Goal: Find specific page/section

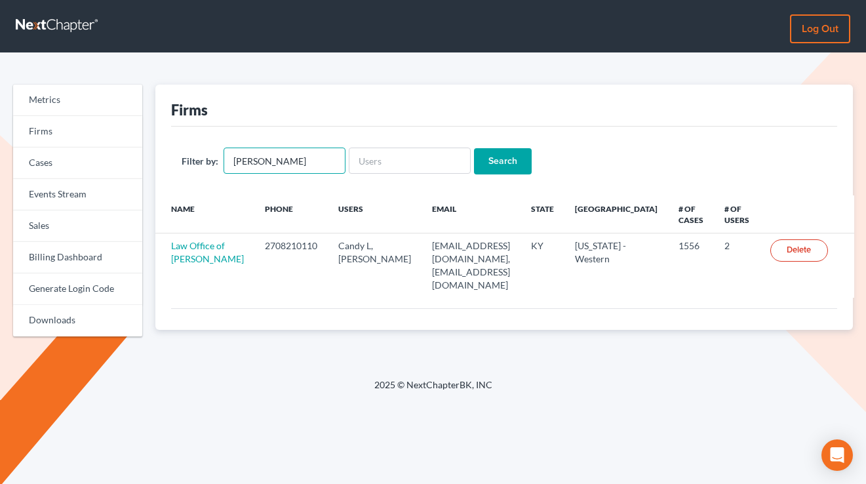
click at [304, 156] on input "[PERSON_NAME]" at bounding box center [285, 161] width 122 height 26
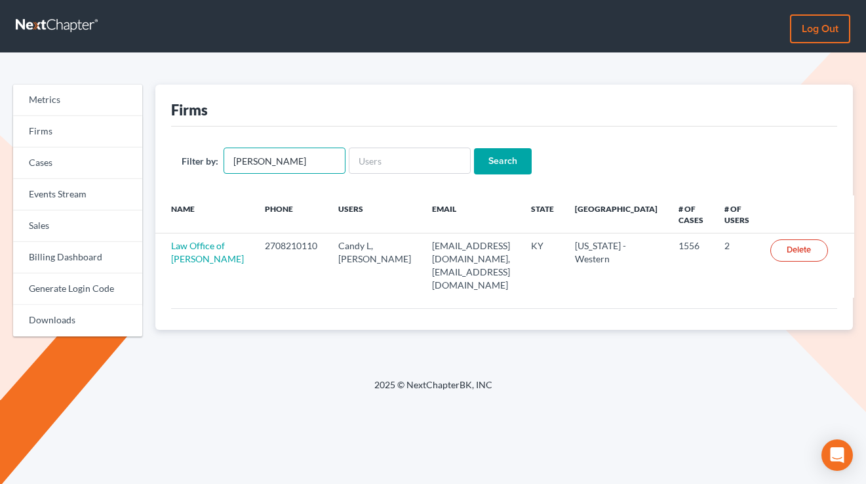
type input "[PERSON_NAME]"
click at [474, 148] on input "Search" at bounding box center [503, 161] width 58 height 26
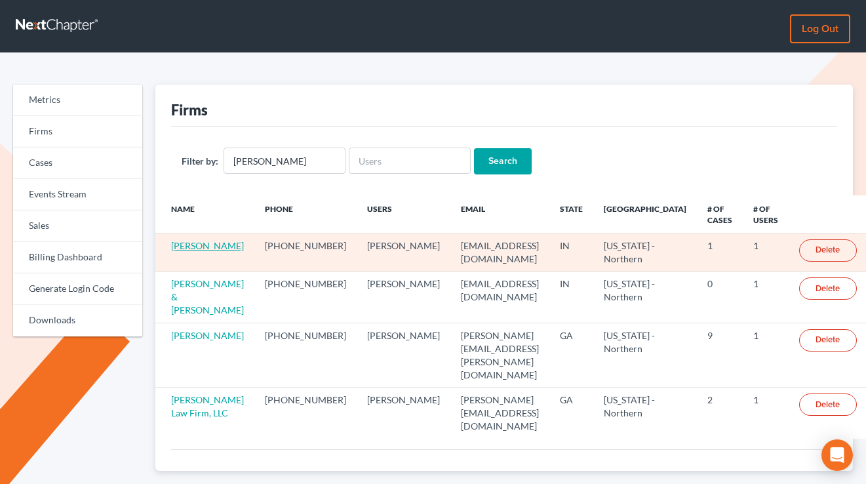
click at [182, 251] on link "[PERSON_NAME]" at bounding box center [207, 245] width 73 height 11
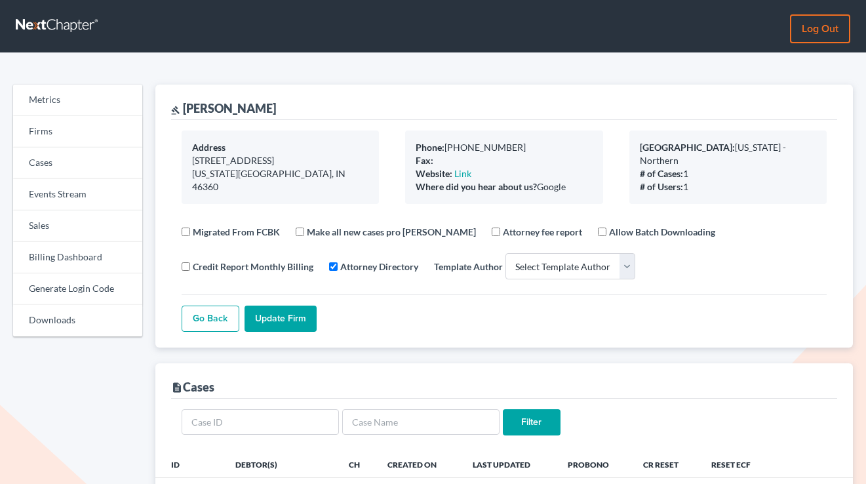
select select
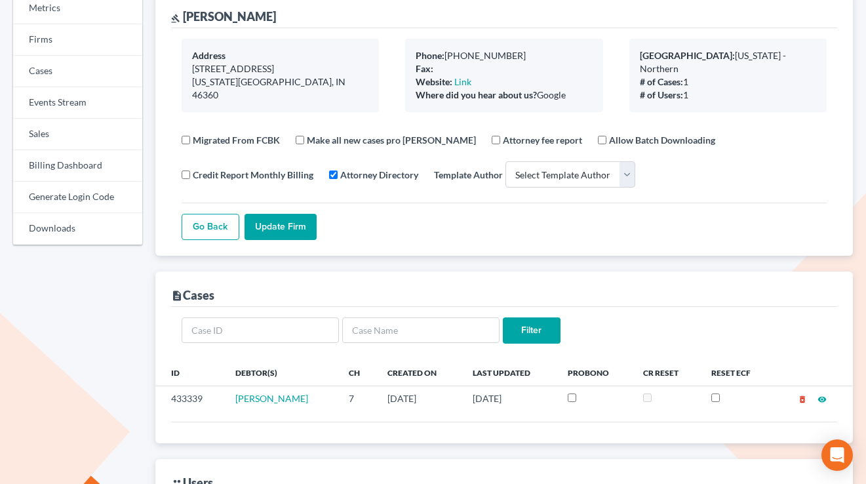
scroll to position [41, 0]
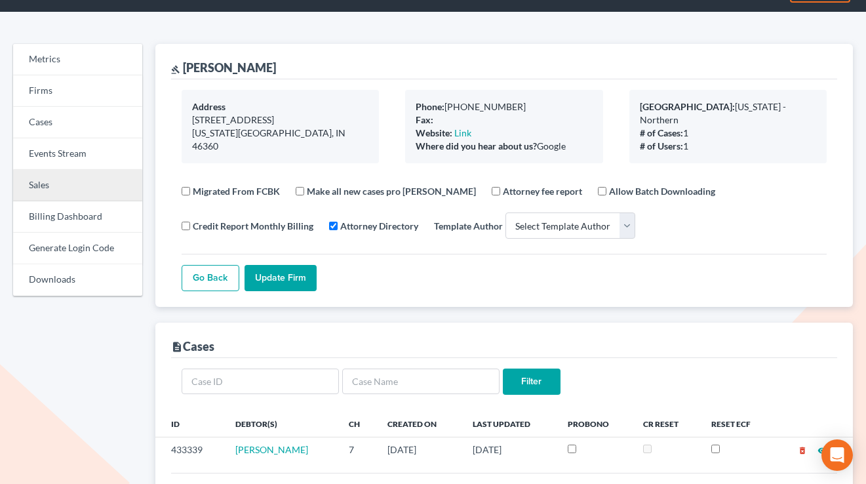
click at [54, 184] on link "Sales" at bounding box center [77, 185] width 129 height 31
